Goal: Navigation & Orientation: Find specific page/section

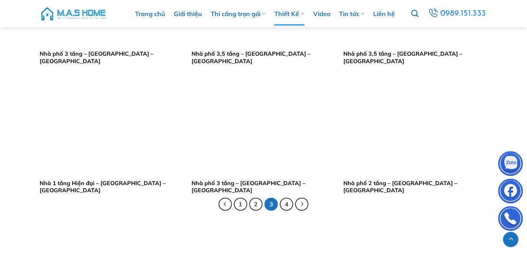
scroll to position [1569, 0]
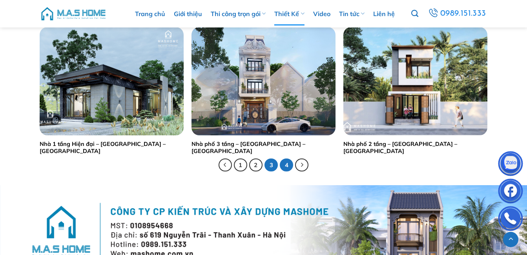
click at [286, 166] on link "4" at bounding box center [286, 164] width 13 height 13
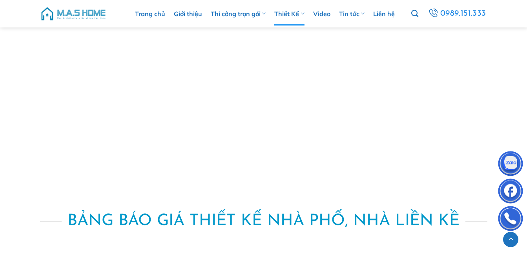
scroll to position [1255, 0]
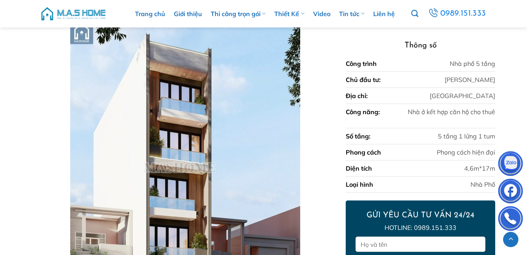
scroll to position [815, 0]
